Goal: Task Accomplishment & Management: Manage account settings

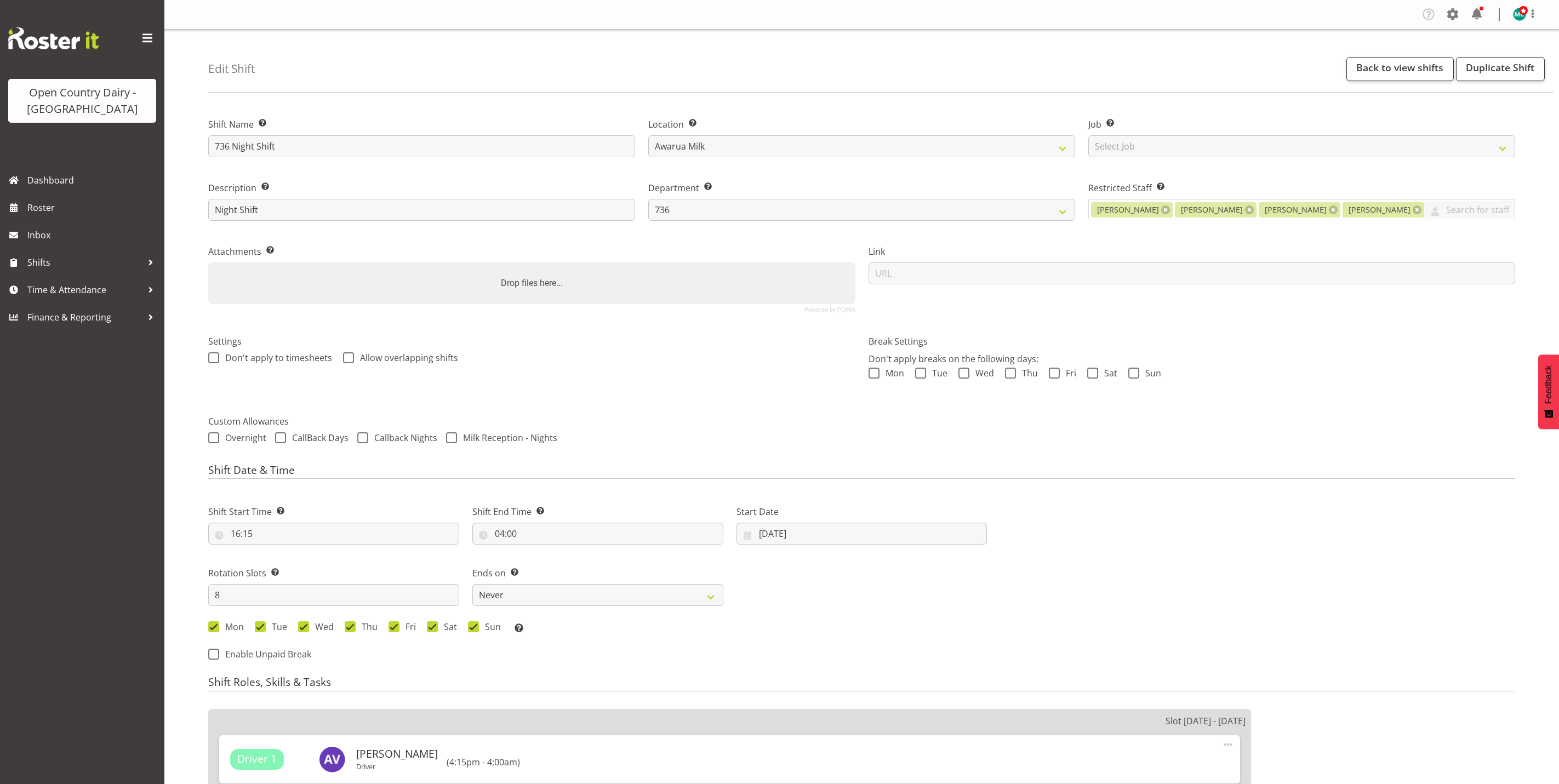
select select "906"
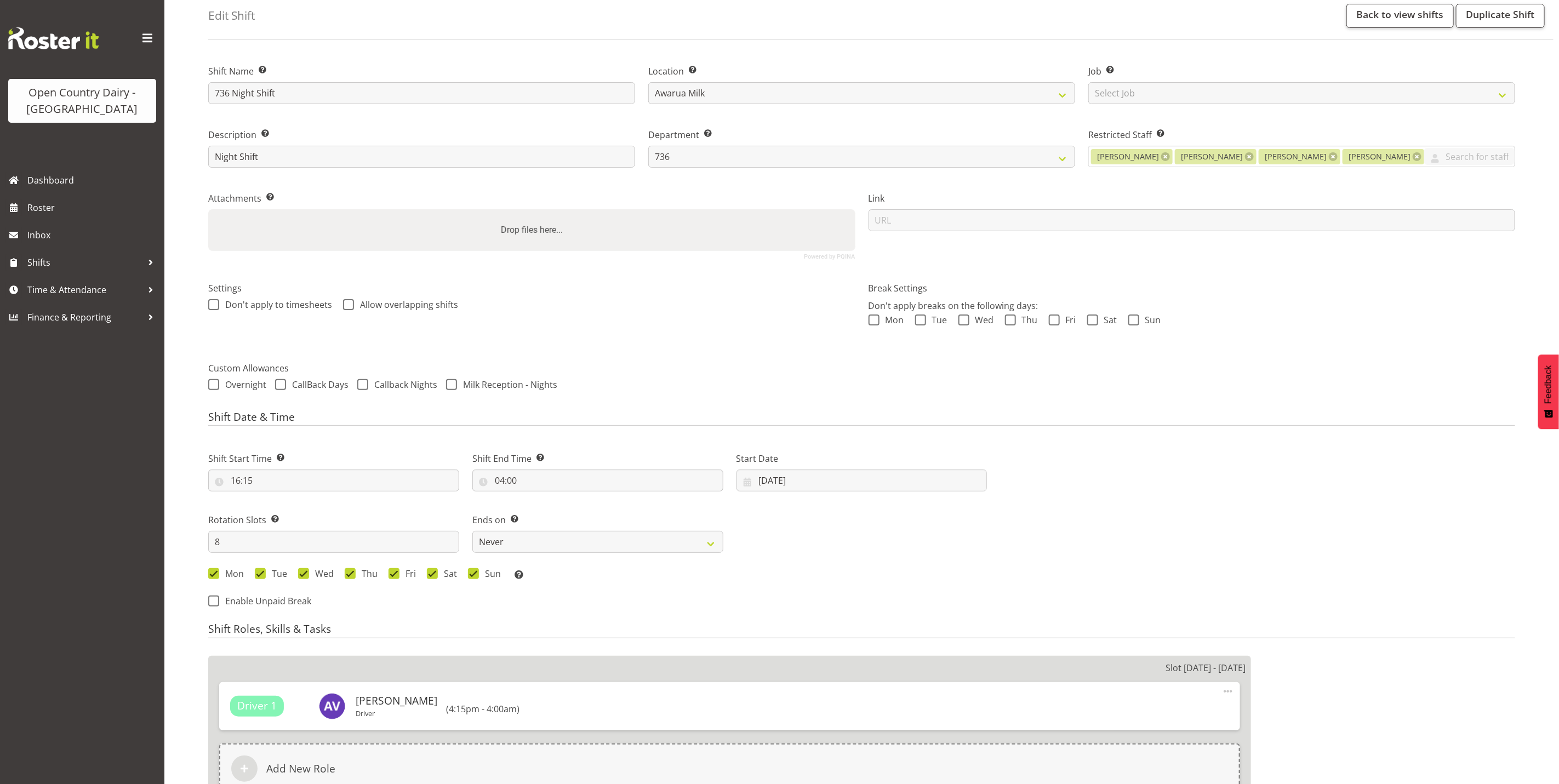
scroll to position [82, 0]
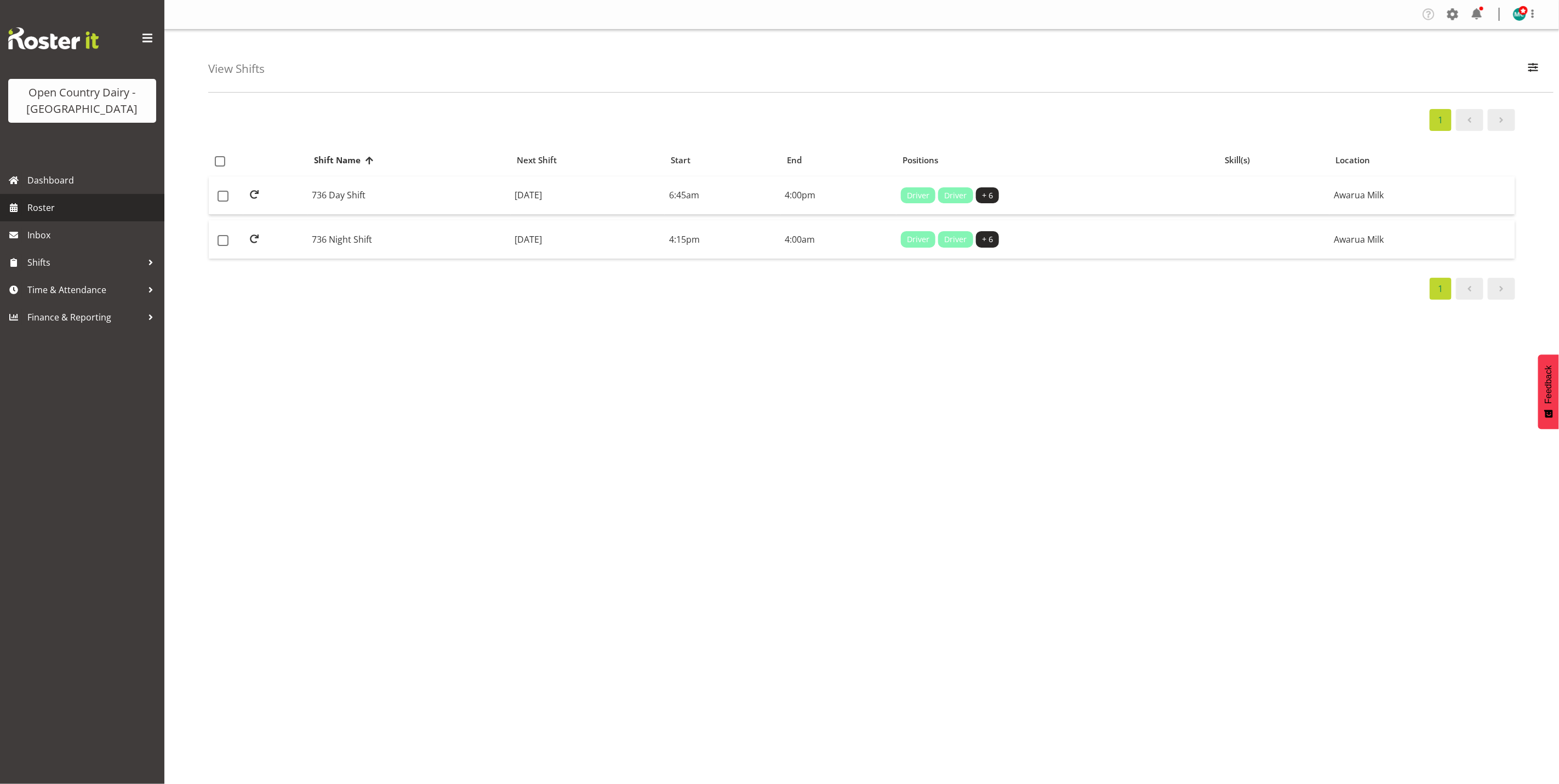
click at [60, 213] on span "Roster" at bounding box center [93, 207] width 132 height 16
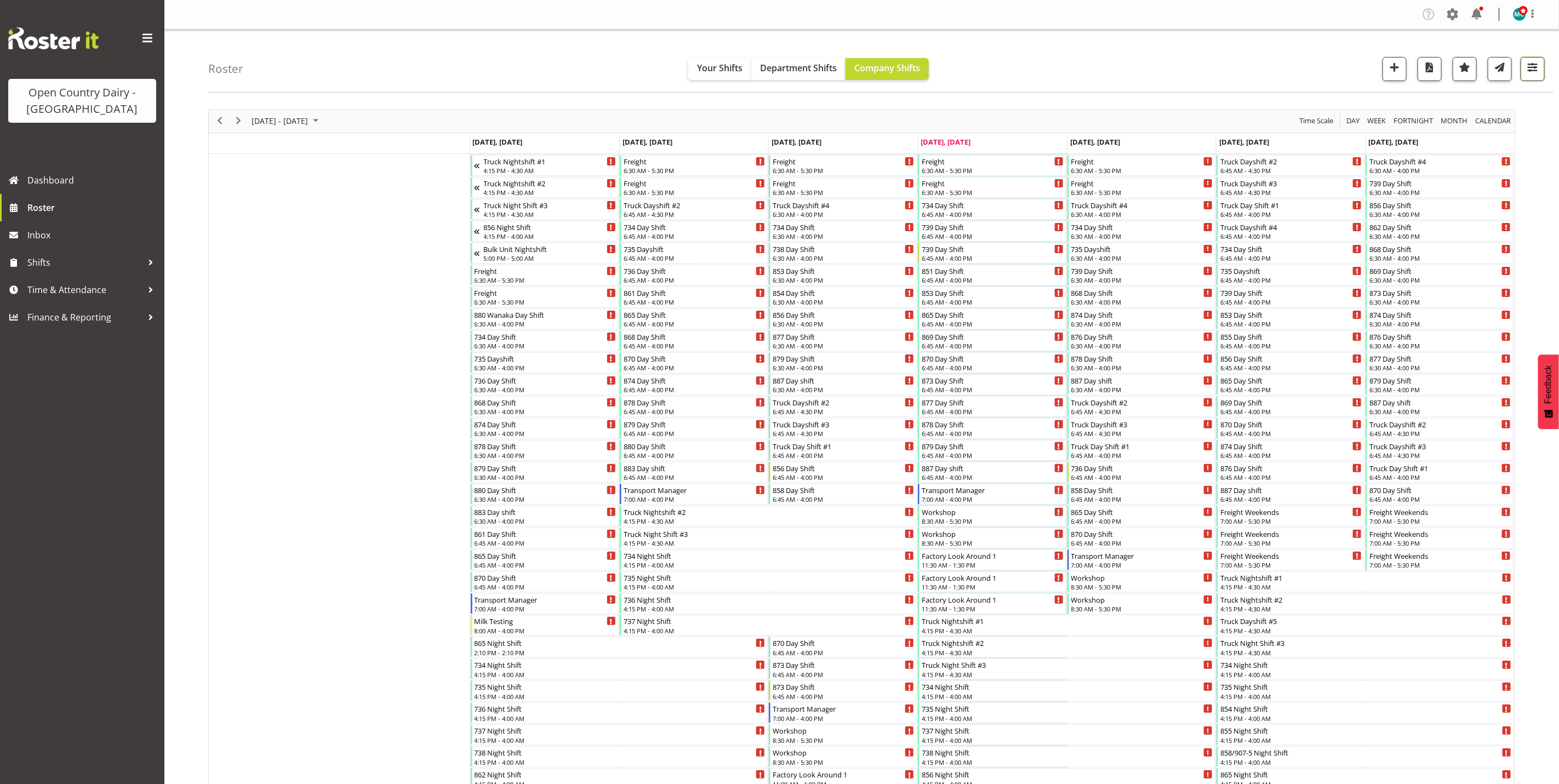
click at [1528, 64] on span "button" at bounding box center [1532, 67] width 14 height 14
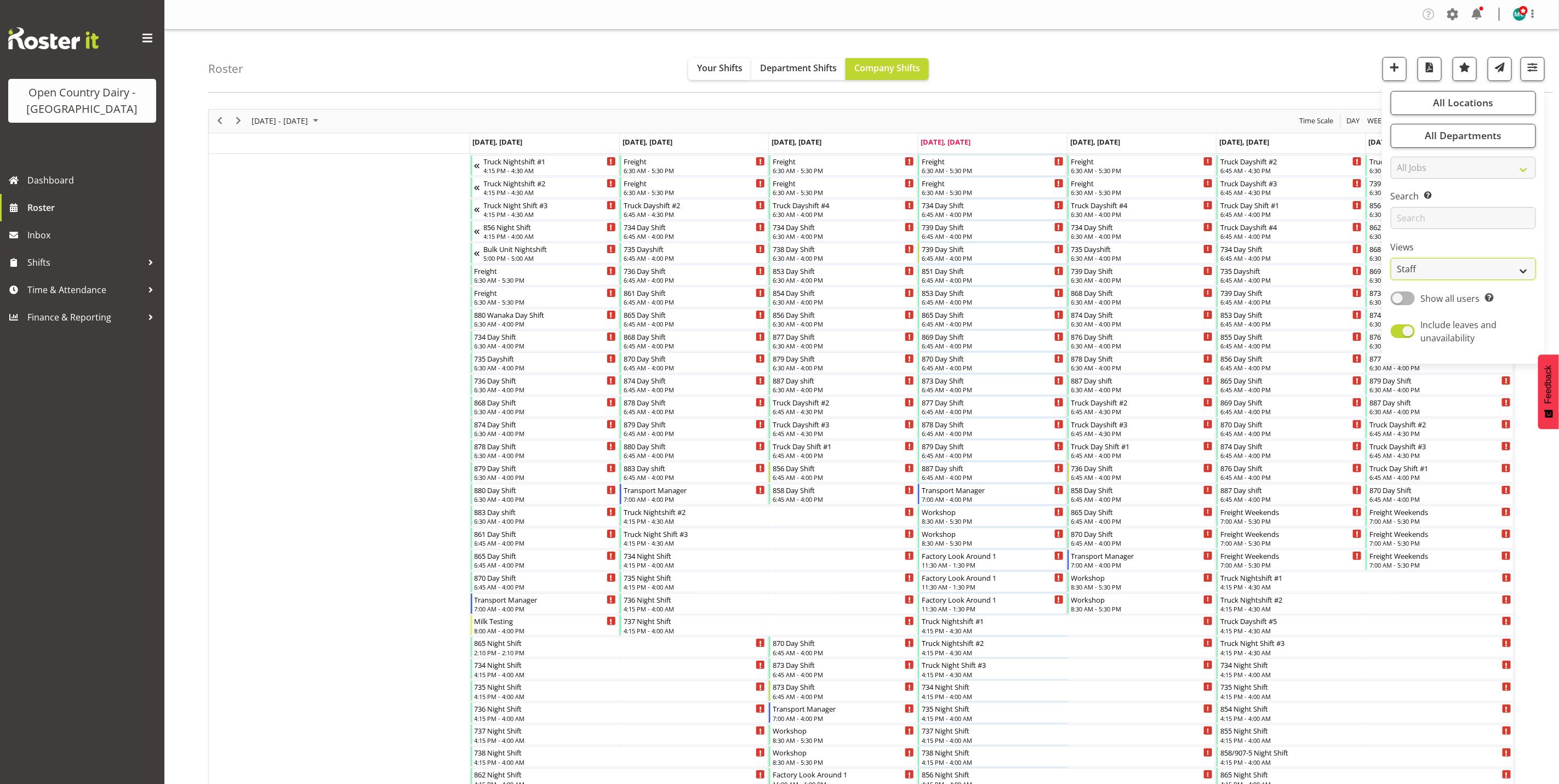
click at [1461, 270] on select "Staff Role Shift - Horizontal Shift - Vertical Staff - Location" at bounding box center [1463, 269] width 145 height 22
select select "shiftH"
click at [1391, 258] on select "Staff Role Shift - Horizontal Shift - Vertical Staff - Location" at bounding box center [1463, 269] width 145 height 22
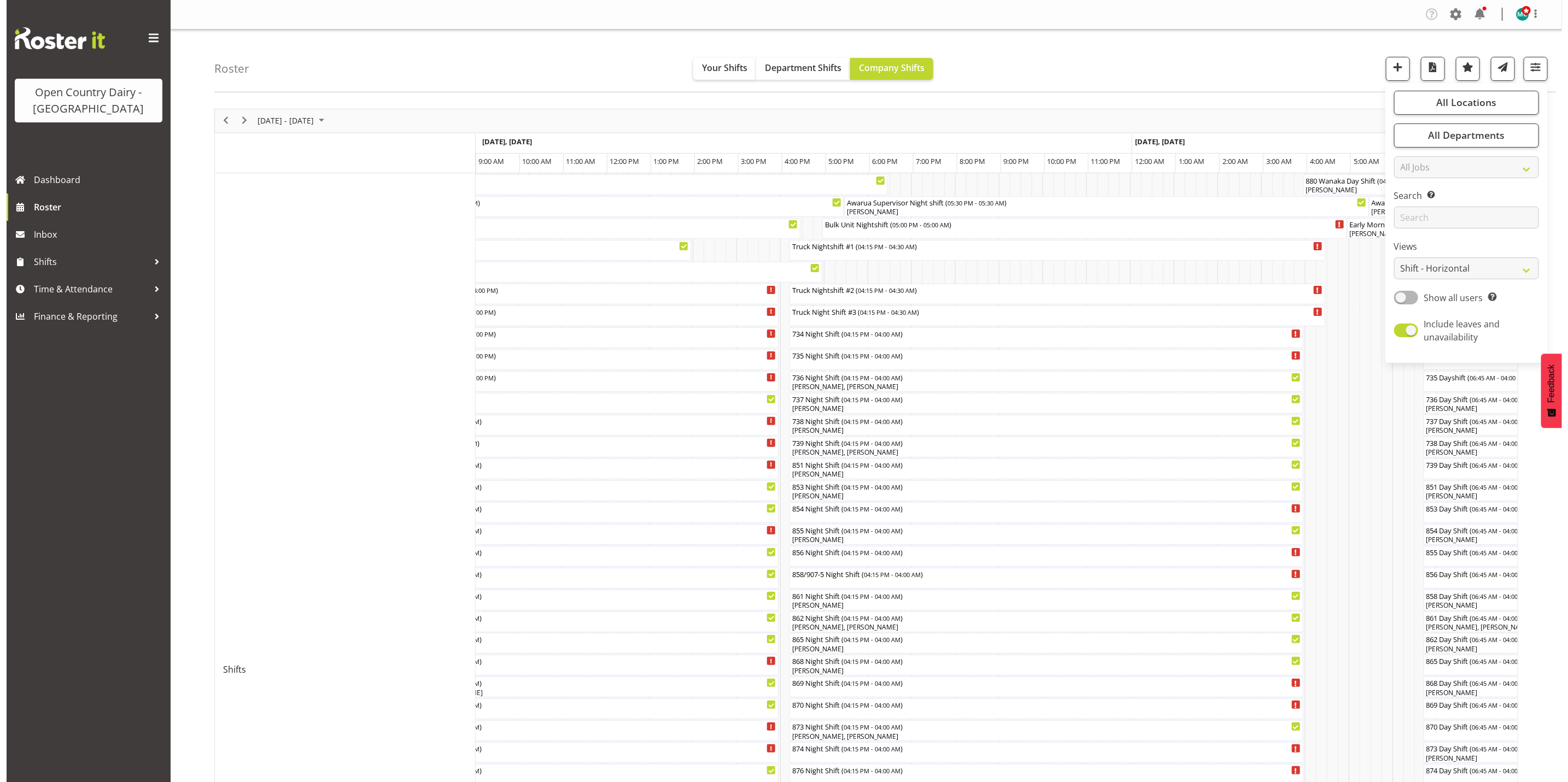
scroll to position [82, 0]
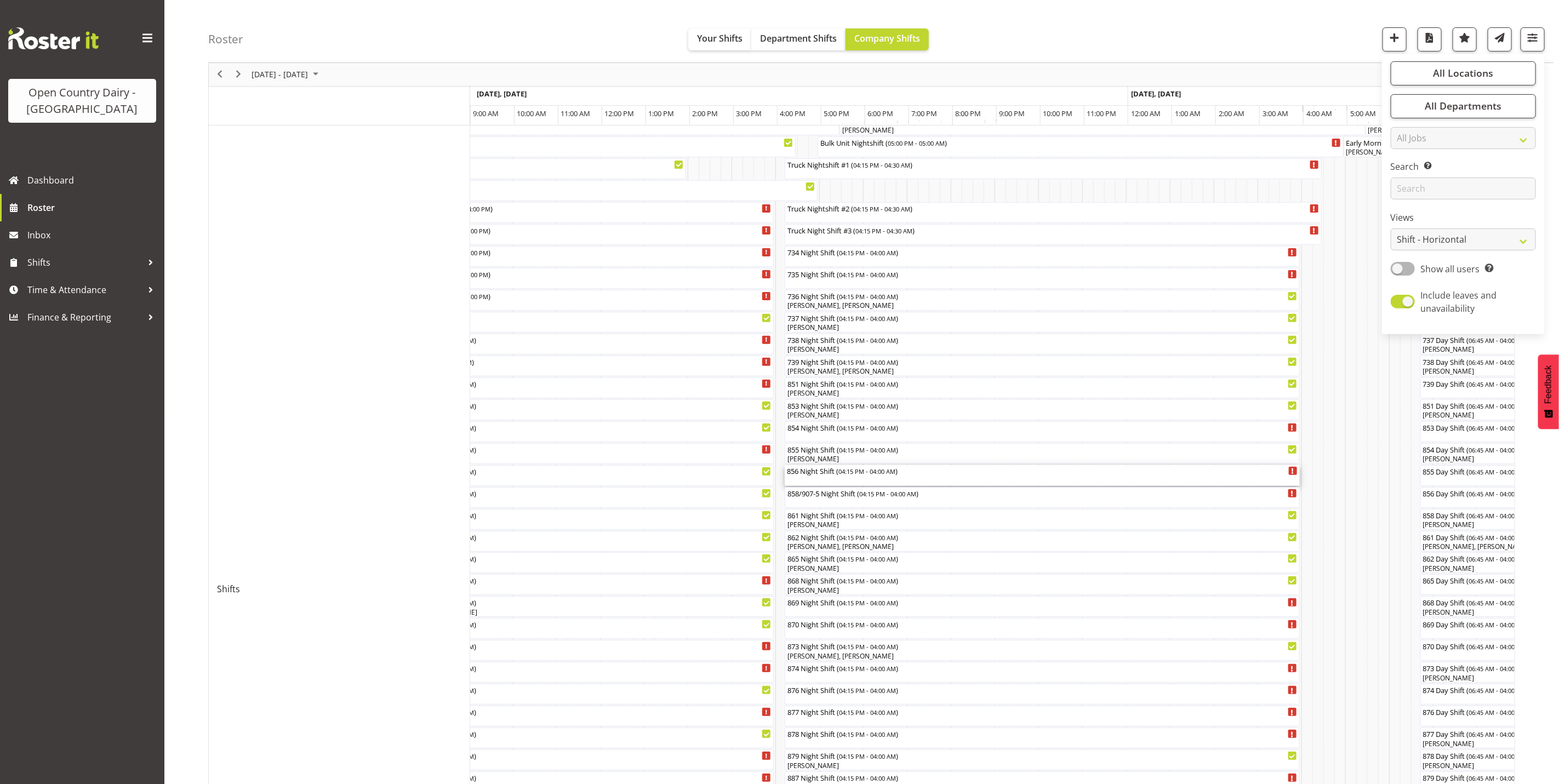
click at [811, 479] on div "856 Night Shift ( 04:15 PM - 04:00 AM )" at bounding box center [1042, 476] width 511 height 21
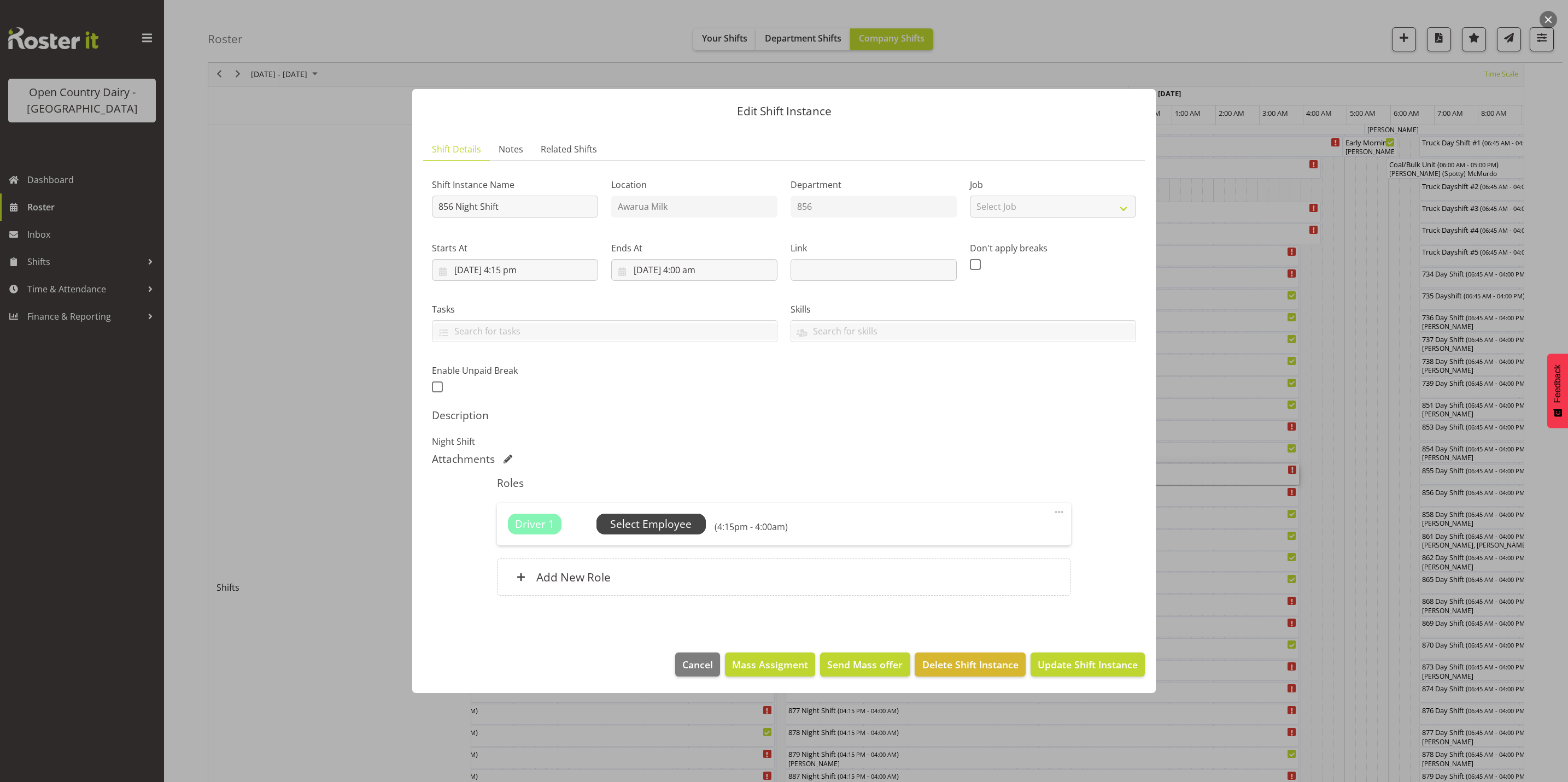
click at [647, 522] on span "Select Employee" at bounding box center [651, 524] width 81 height 16
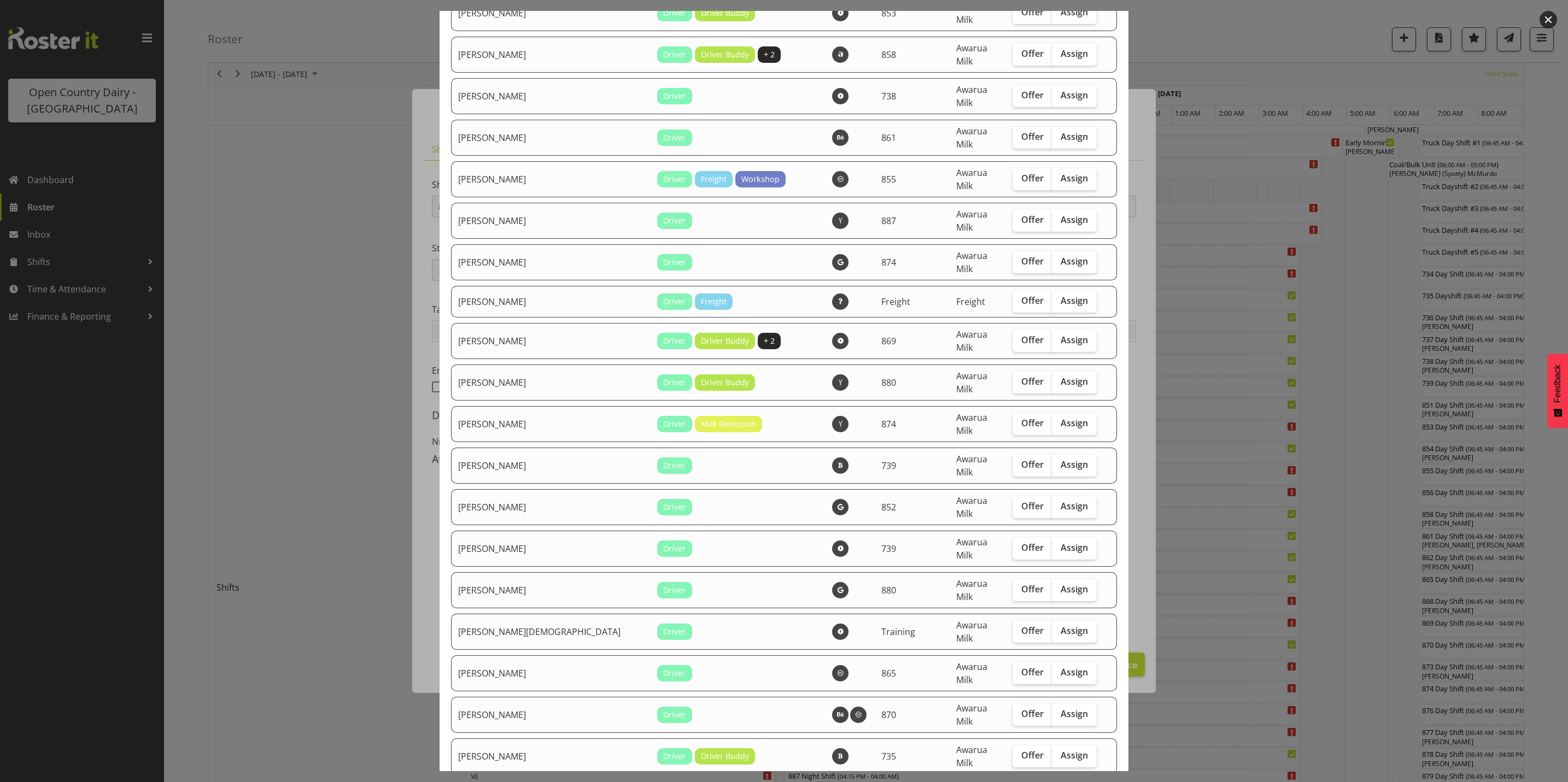
scroll to position [1924, 0]
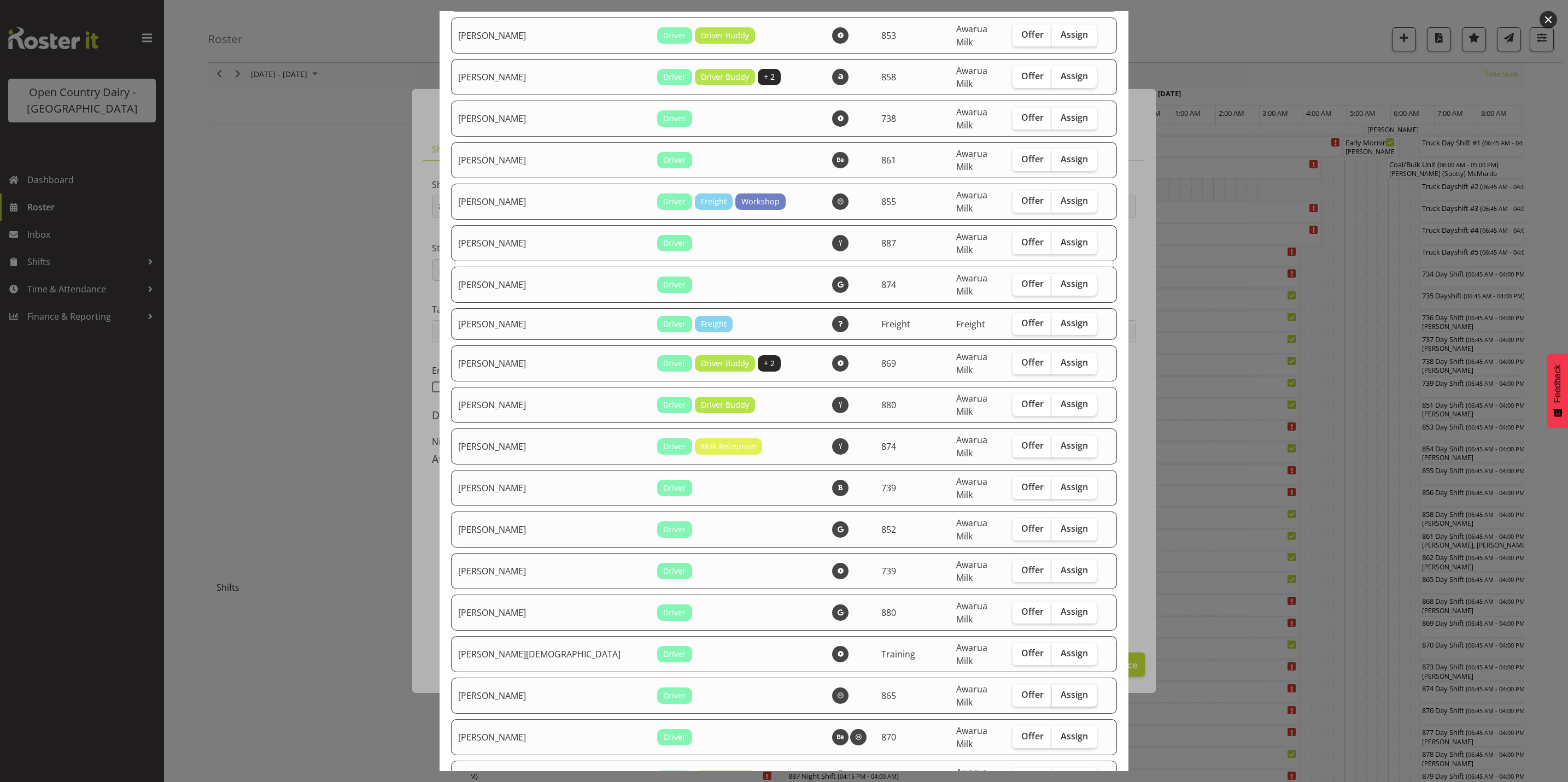
click at [1062, 689] on span "Assign" at bounding box center [1075, 694] width 27 height 11
click at [1059, 692] on input "Assign" at bounding box center [1055, 695] width 7 height 7
checkbox input "true"
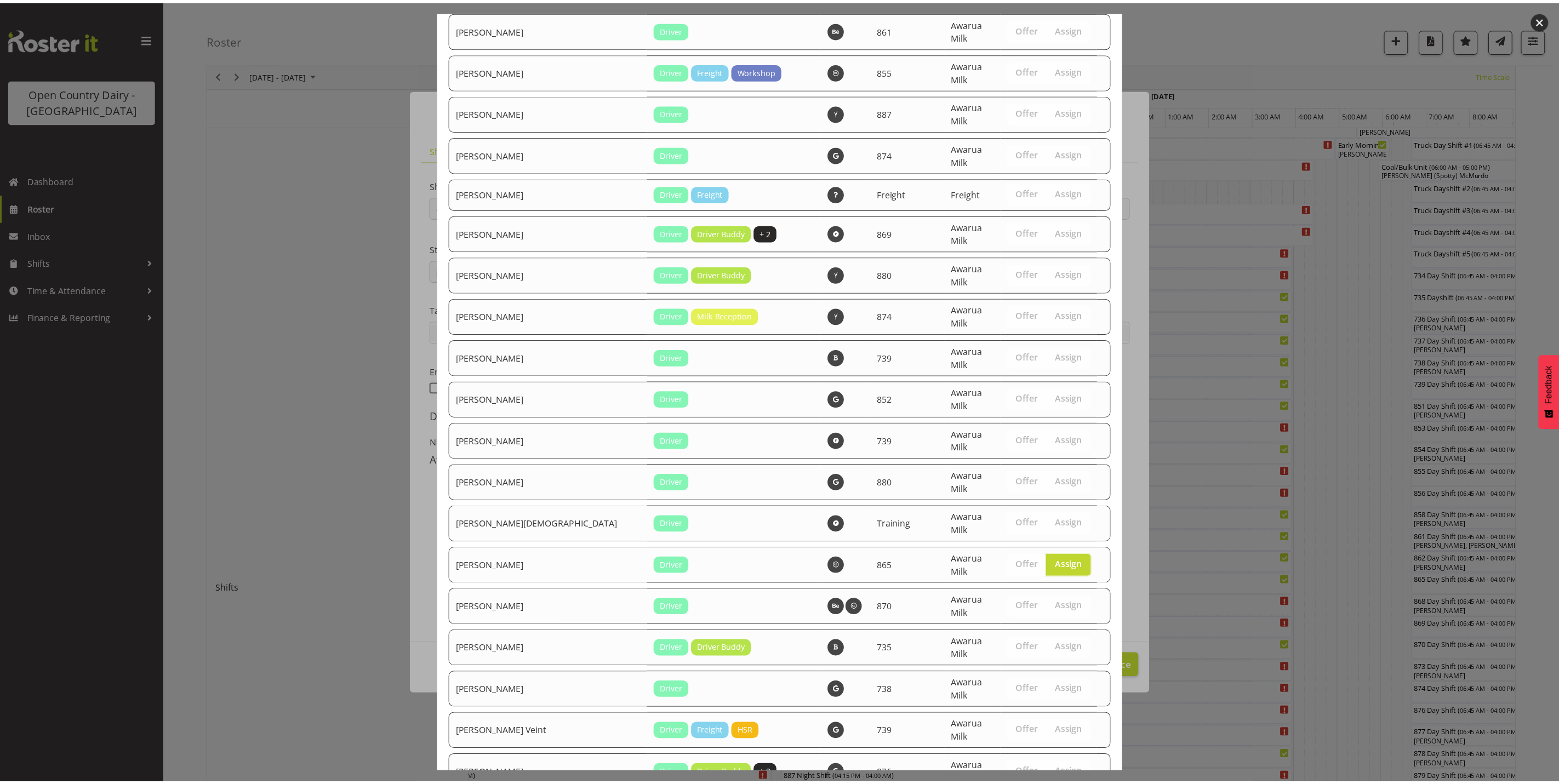
scroll to position [2093, 0]
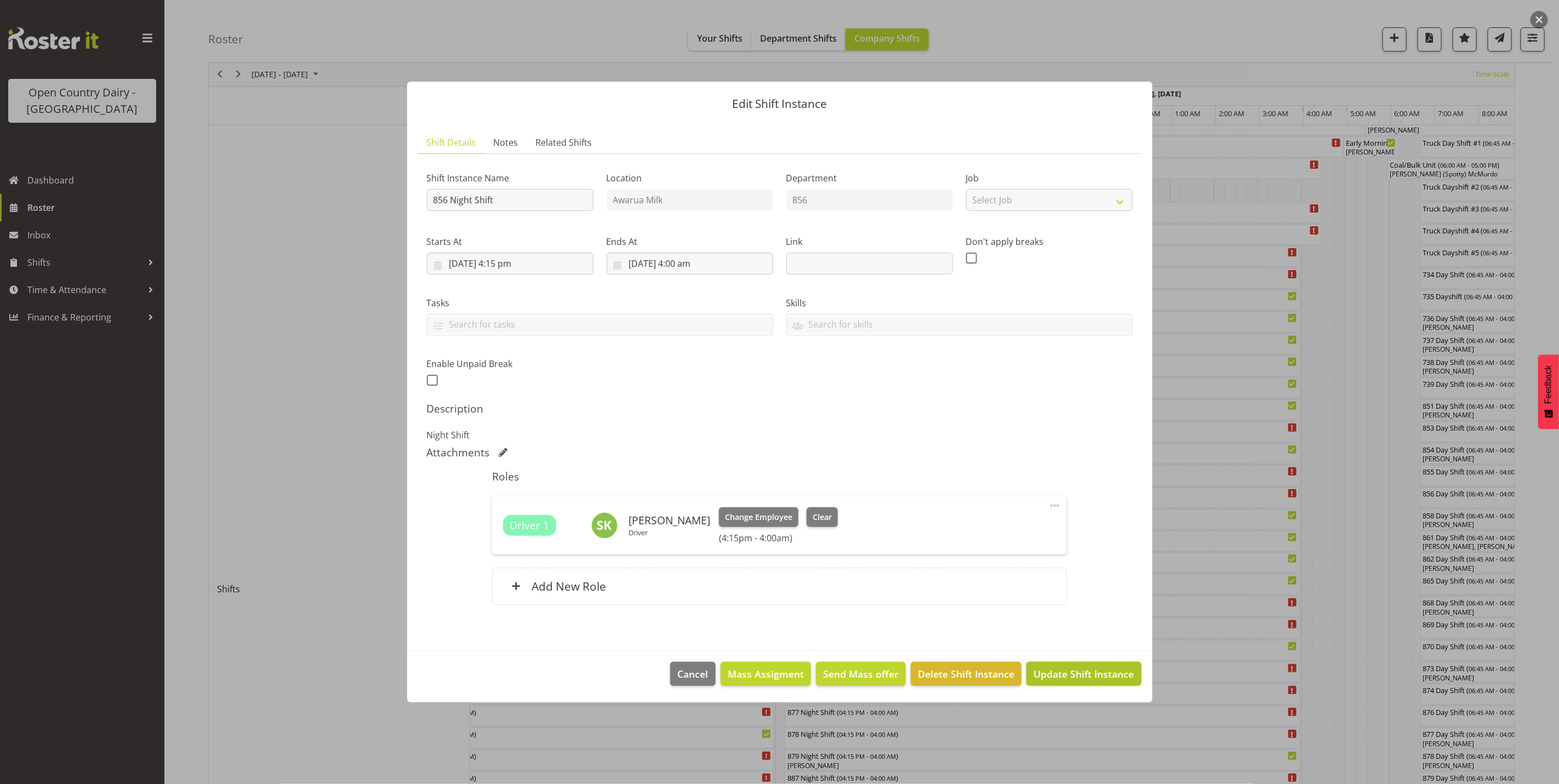
click at [1063, 673] on span "Update Shift Instance" at bounding box center [1083, 674] width 100 height 14
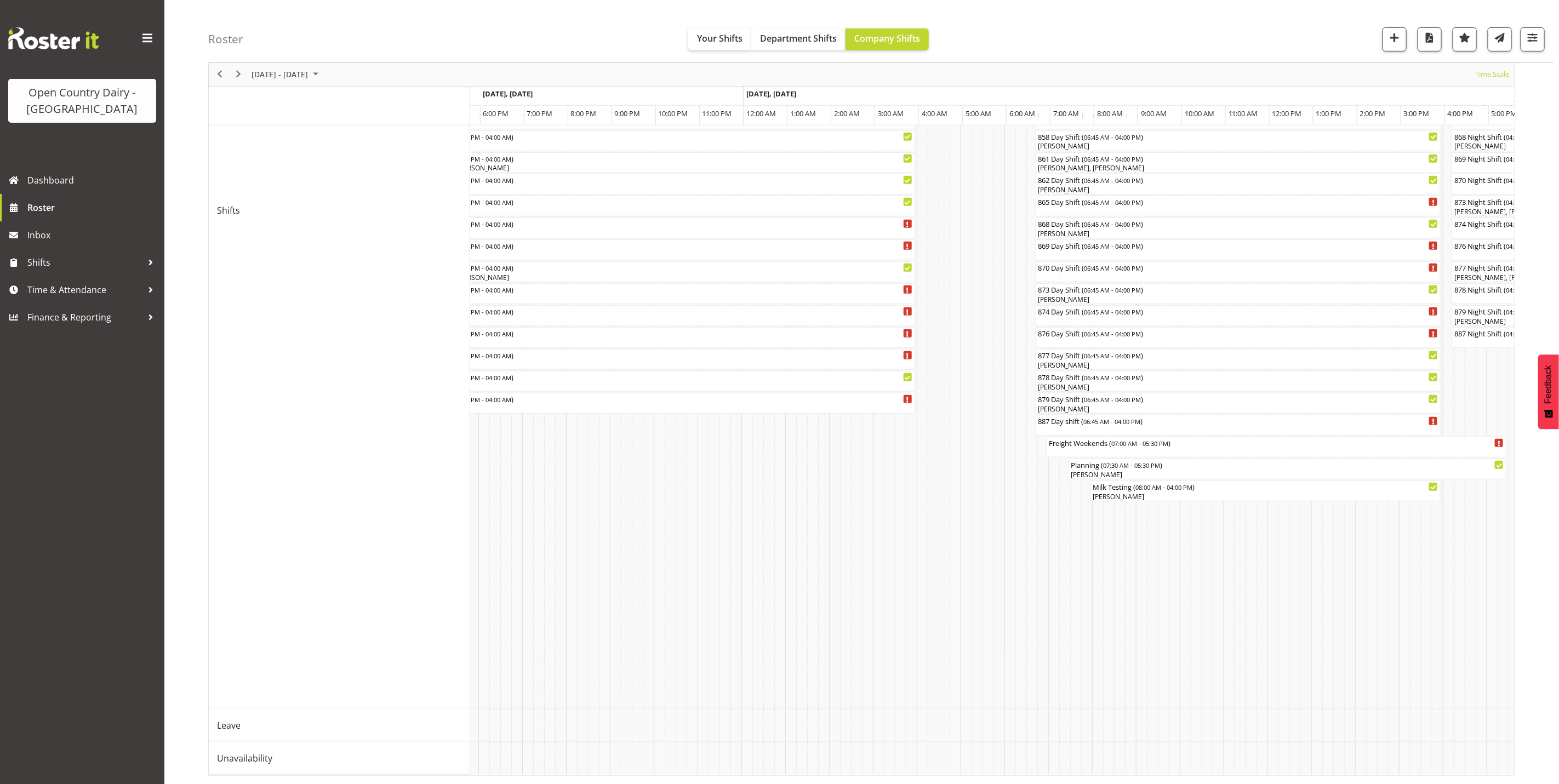
scroll to position [0, 5018]
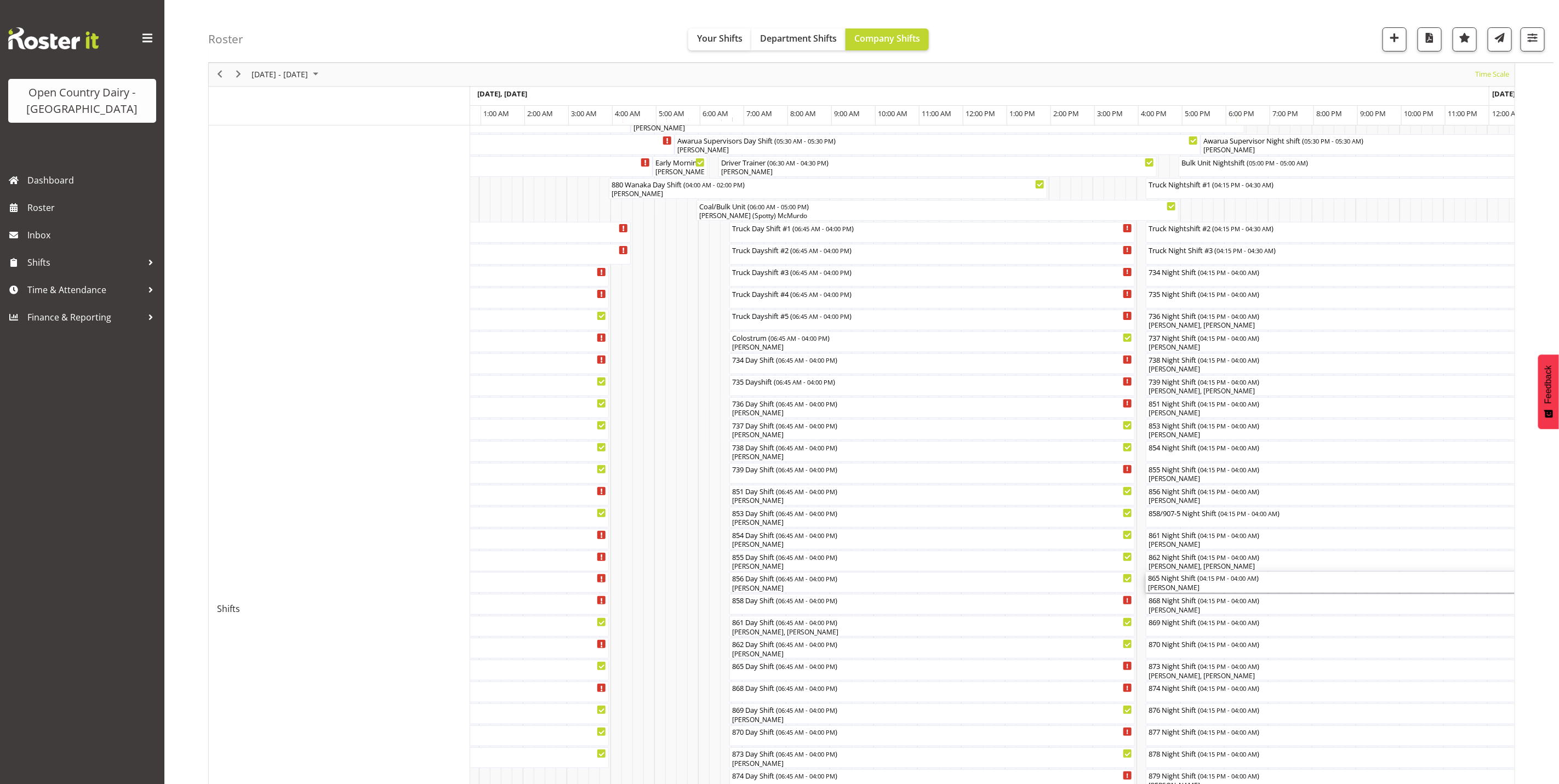
click at [1189, 588] on div "[PERSON_NAME]" at bounding box center [1403, 588] width 511 height 10
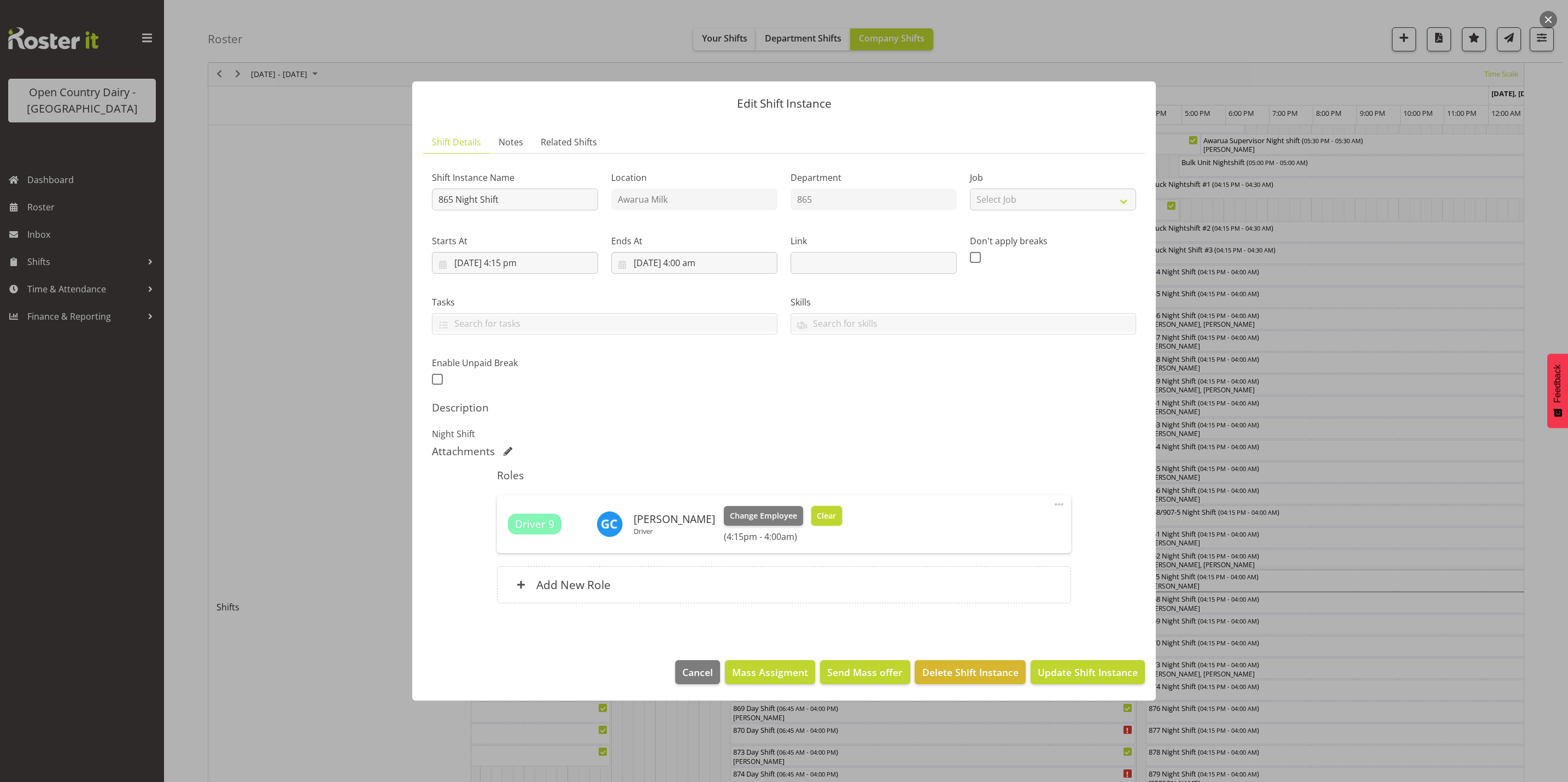
click at [831, 516] on span "Clear" at bounding box center [826, 516] width 19 height 12
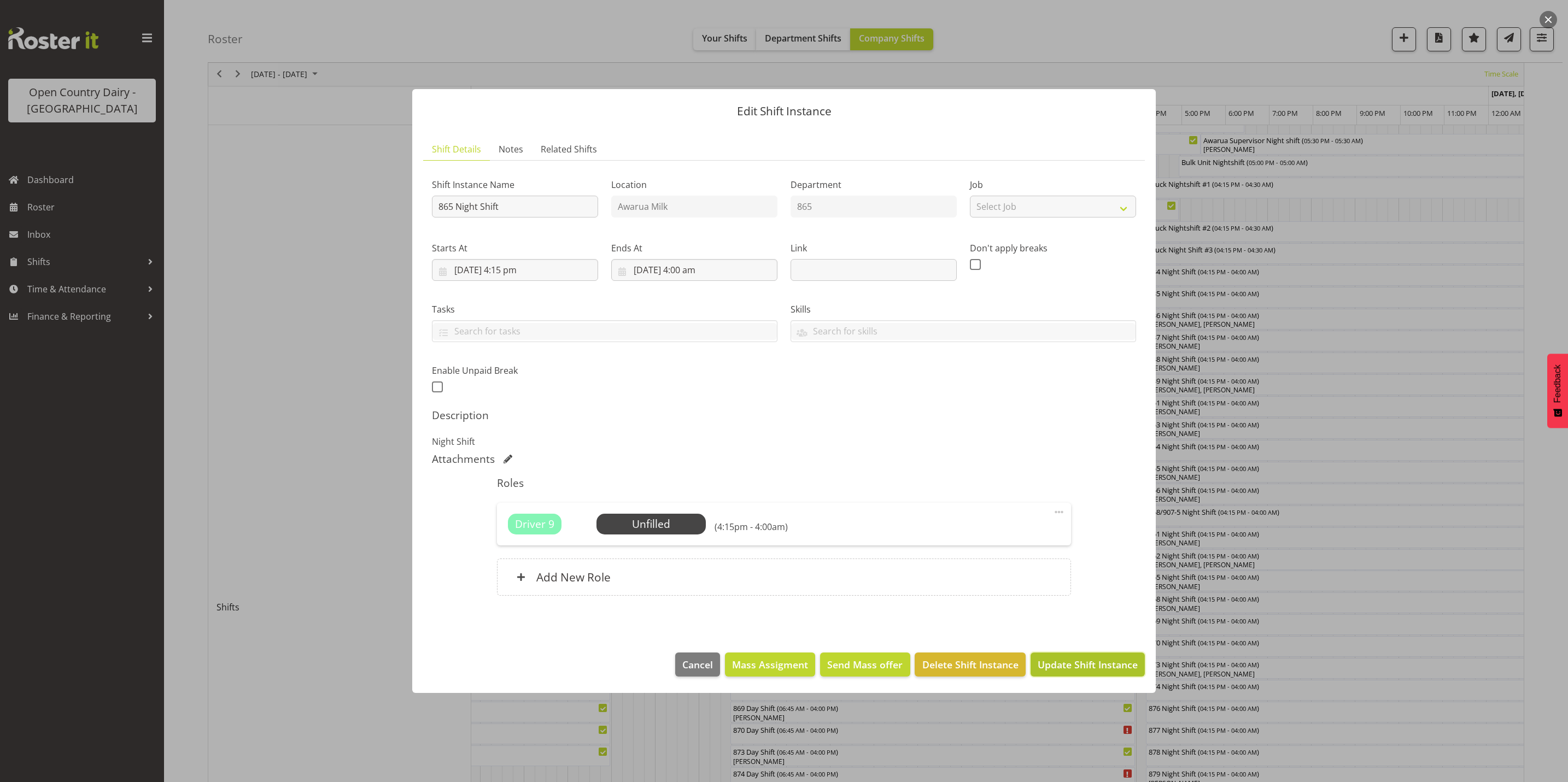
click at [1054, 662] on span "Update Shift Instance" at bounding box center [1088, 664] width 100 height 14
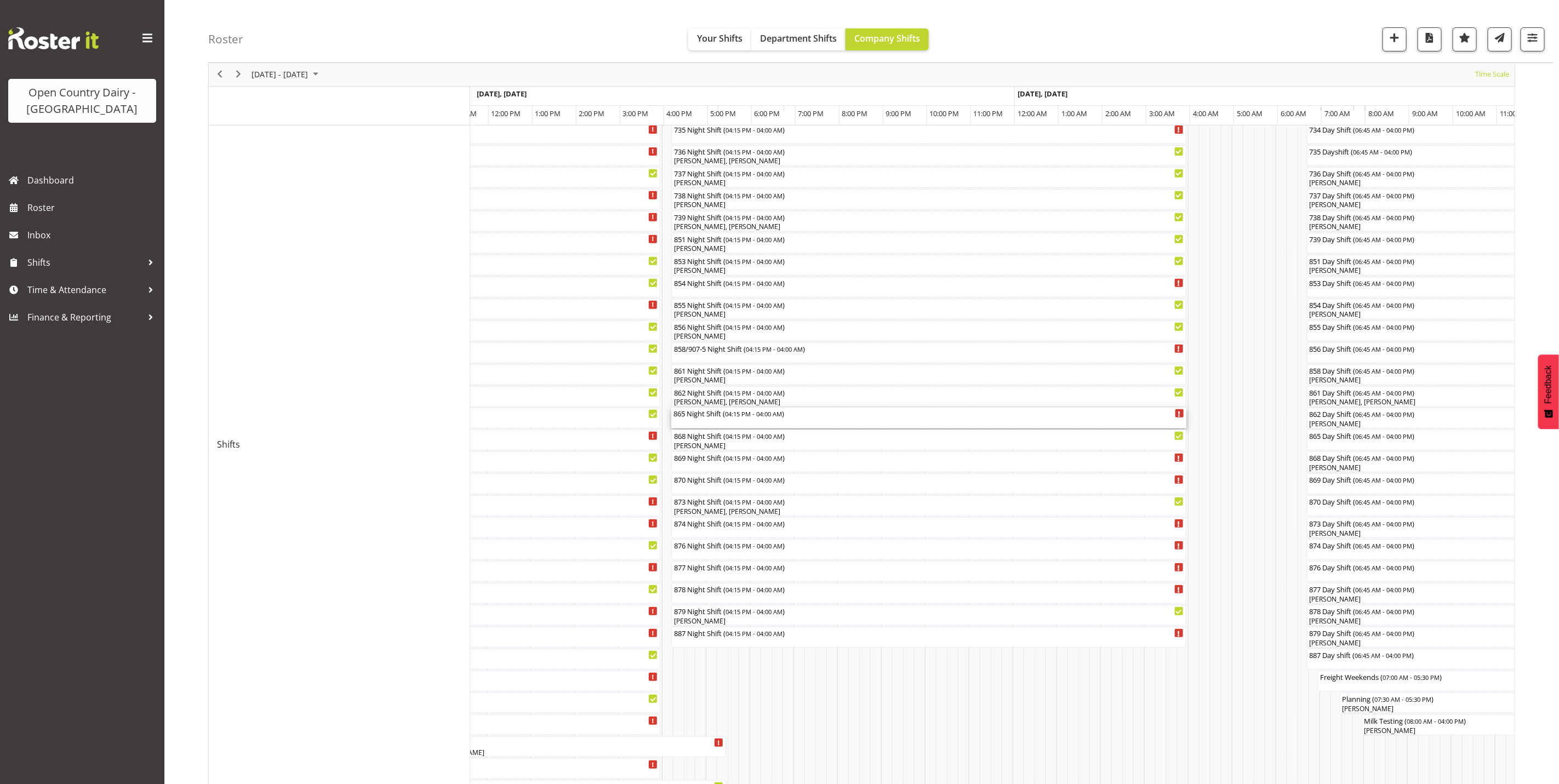
click at [705, 426] on div "865 Night Shift ( 04:15 PM - 04:00 AM )" at bounding box center [929, 418] width 511 height 21
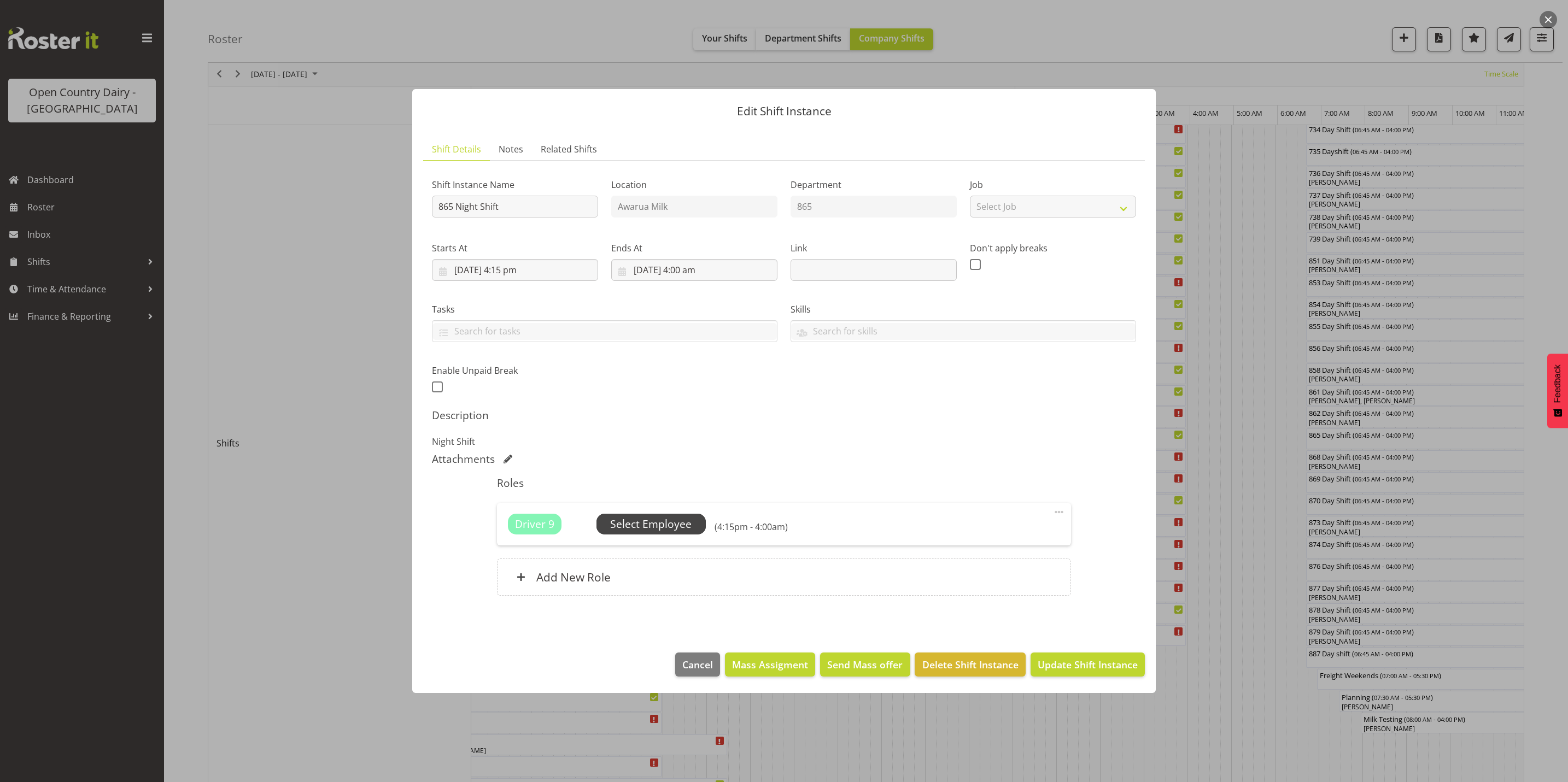
click at [663, 526] on span "Select Employee" at bounding box center [651, 524] width 81 height 16
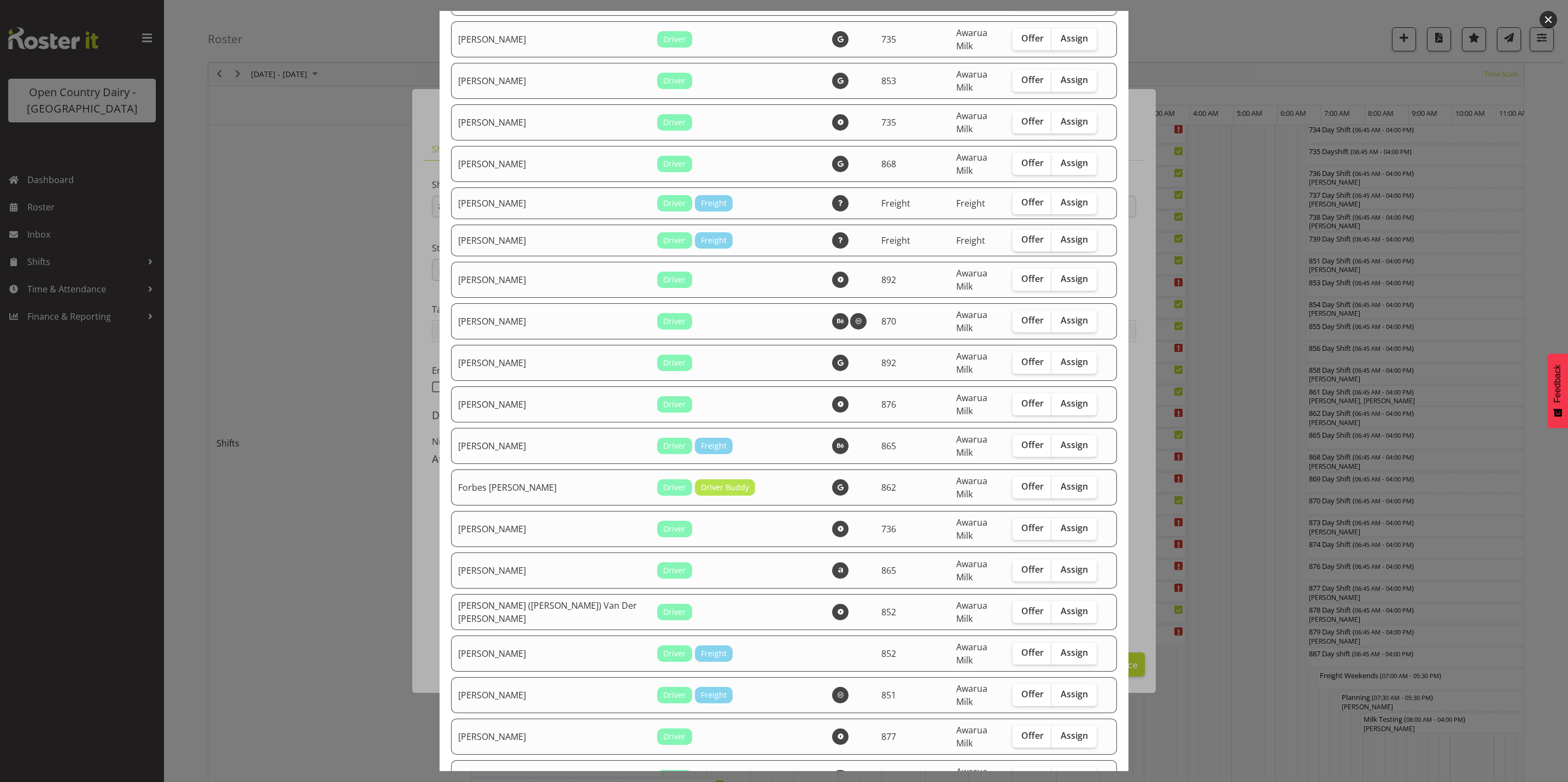
scroll to position [819, 0]
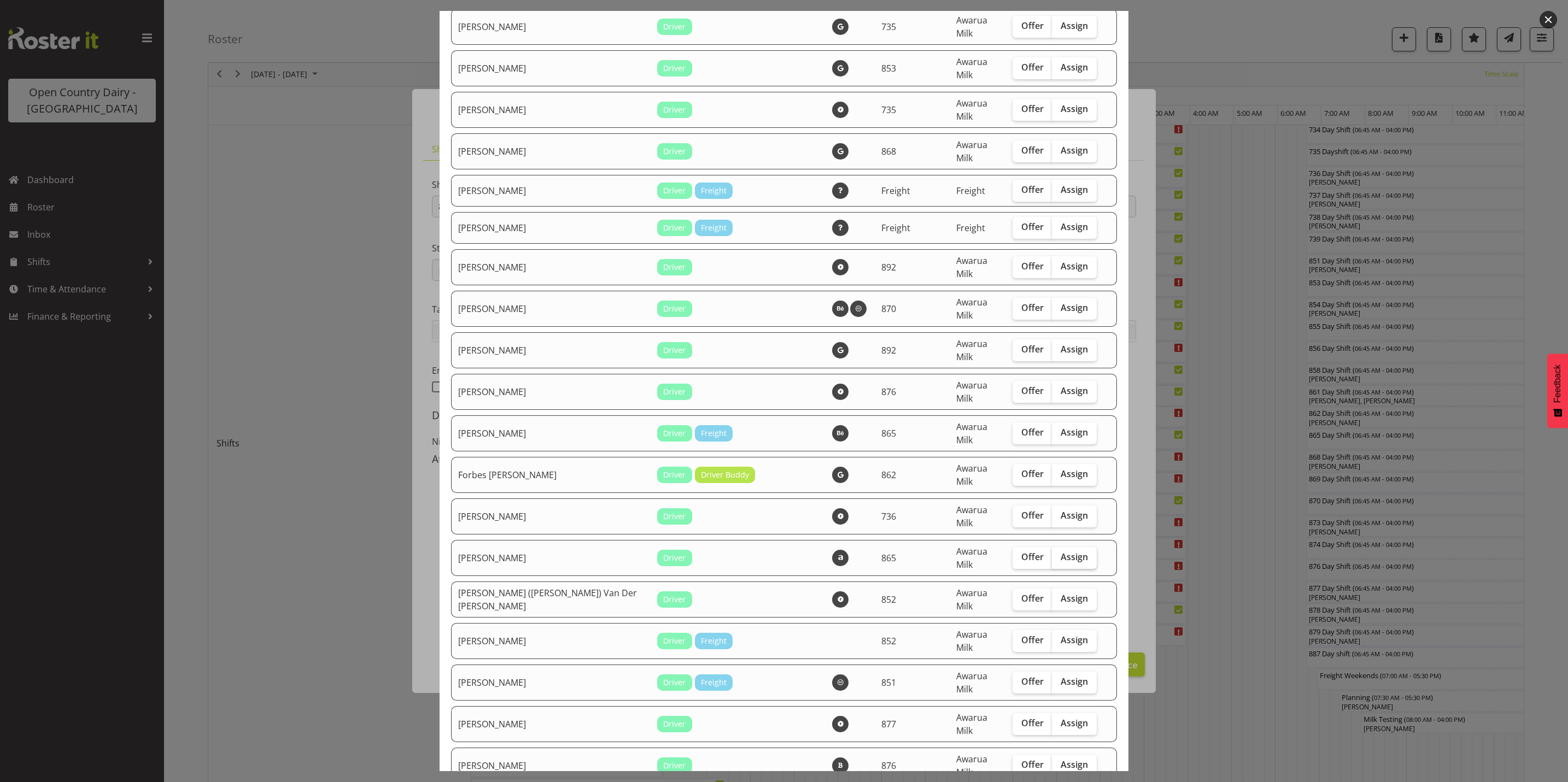
click at [1061, 551] on span "Assign" at bounding box center [1075, 556] width 27 height 11
click at [1054, 554] on input "Assign" at bounding box center [1055, 557] width 7 height 7
checkbox input "true"
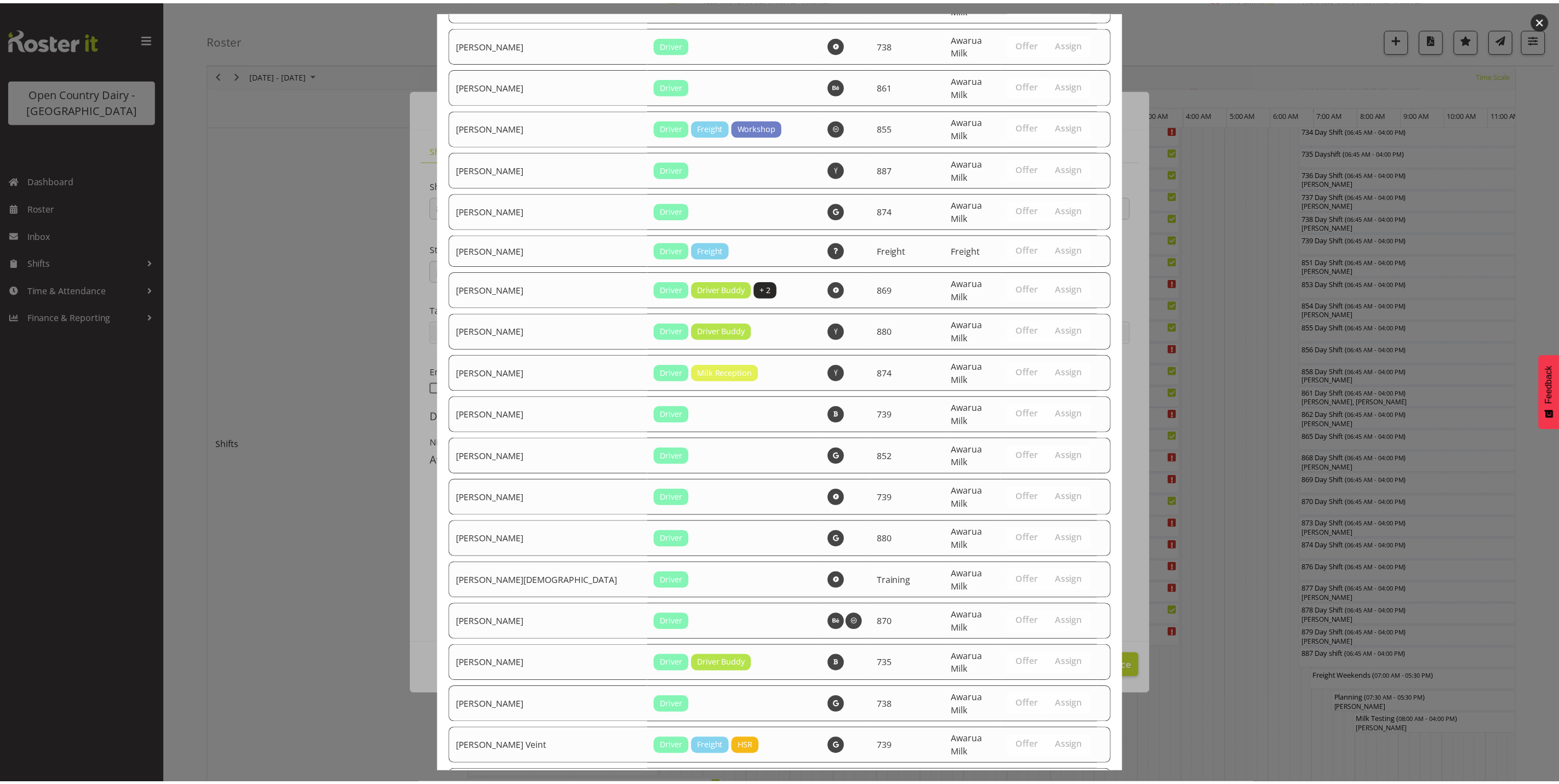
scroll to position [2093, 0]
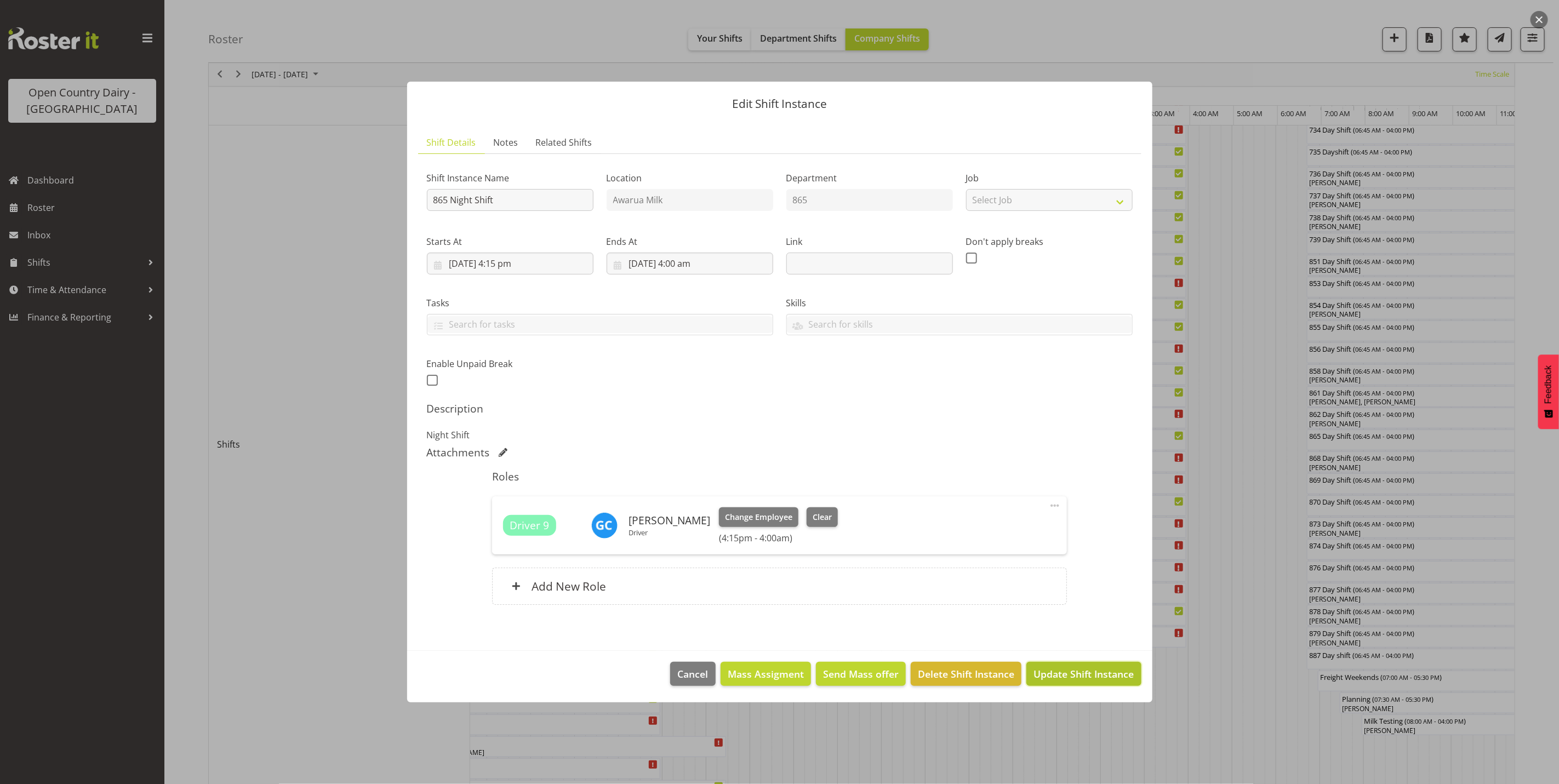
click at [1067, 673] on span "Update Shift Instance" at bounding box center [1083, 674] width 100 height 14
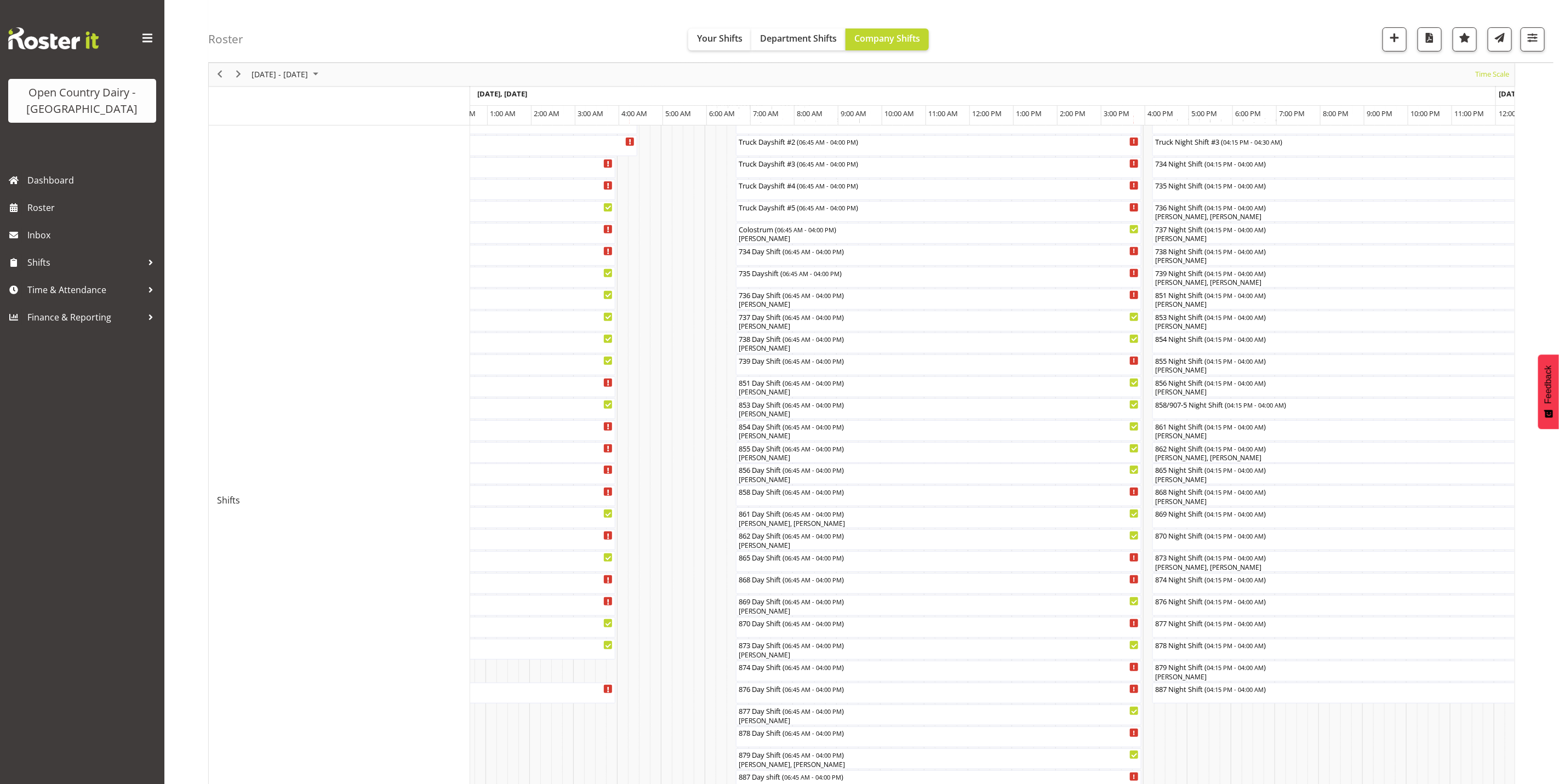
scroll to position [0, 0]
